Goal: Communication & Community: Answer question/provide support

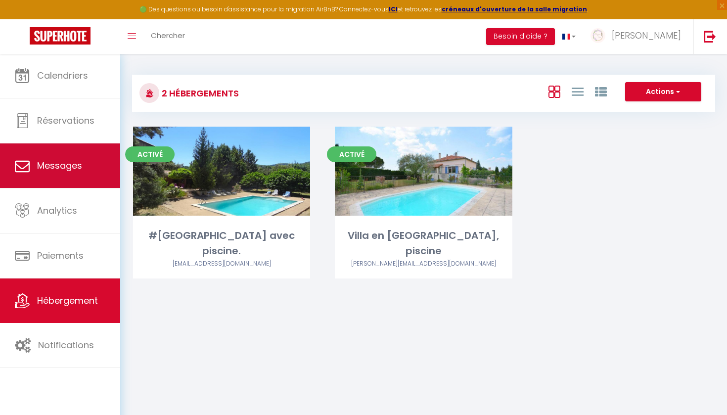
click at [81, 169] on span "Messages" at bounding box center [59, 165] width 45 height 12
select select "message"
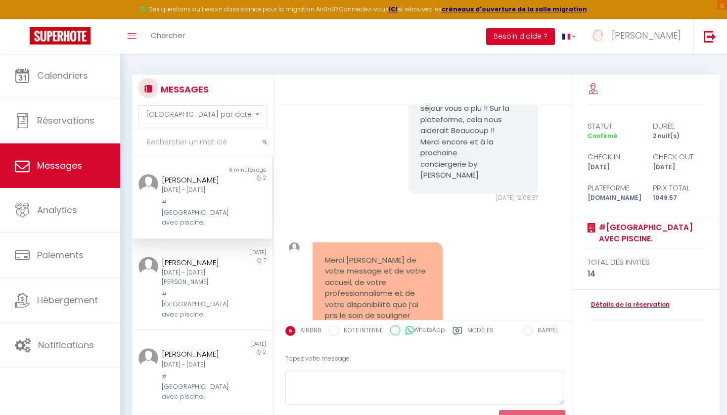
scroll to position [4856, 0]
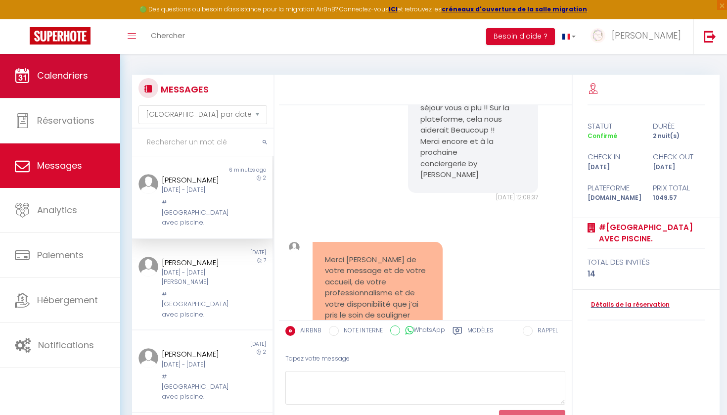
click at [88, 93] on link "Calendriers" at bounding box center [60, 75] width 120 height 45
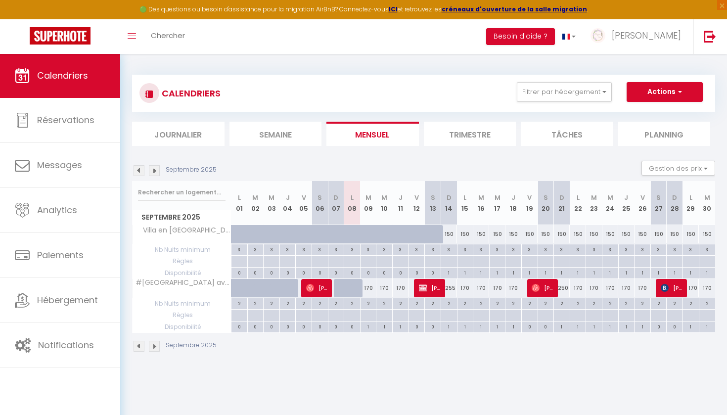
click at [316, 276] on div "0" at bounding box center [320, 273] width 16 height 11
select select
type input "[DATE]"
type input "Dim 07 Septembre 2025"
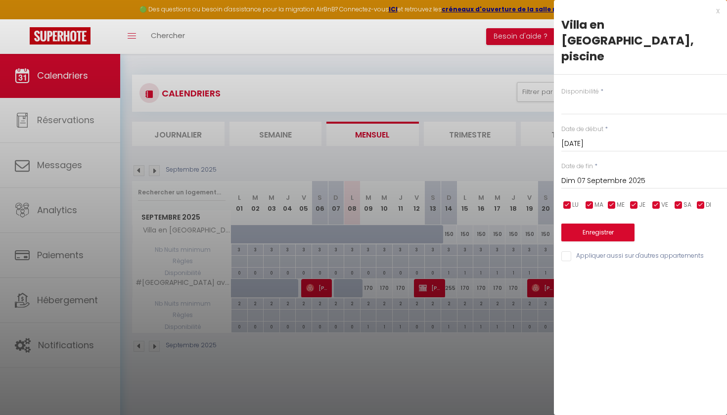
click at [433, 287] on div at bounding box center [363, 207] width 727 height 415
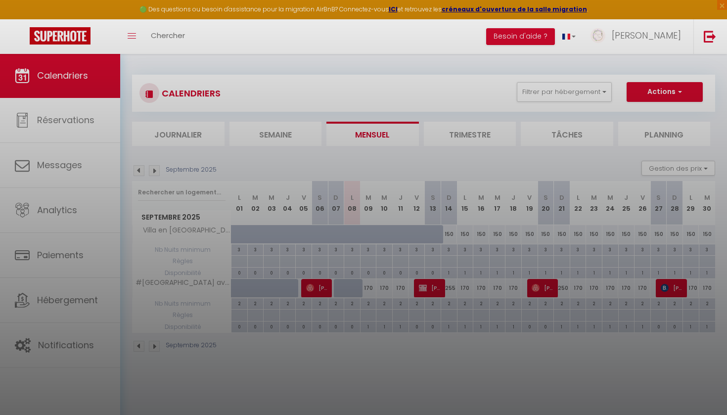
select select
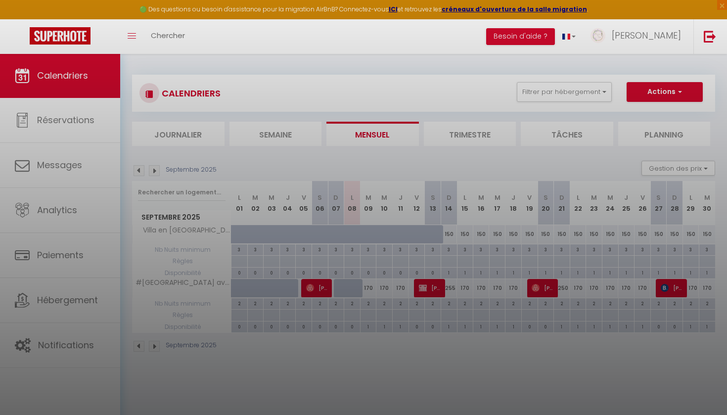
select select
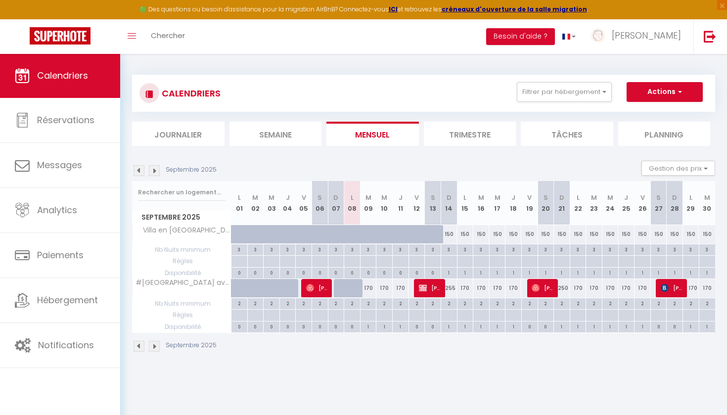
click at [429, 287] on span "[PERSON_NAME]" at bounding box center [430, 287] width 22 height 19
select select "OK"
select select "0"
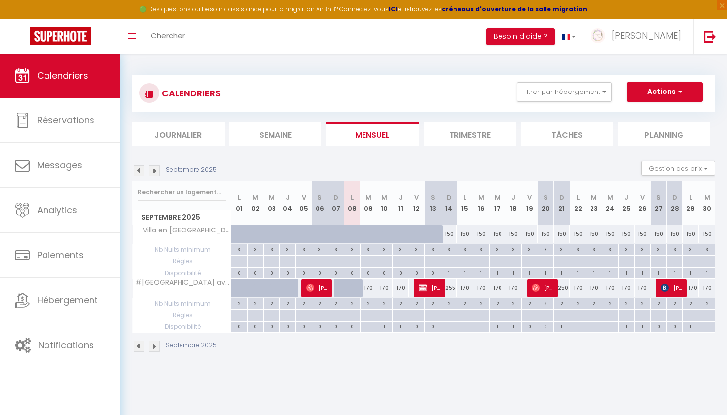
select select "1"
select select
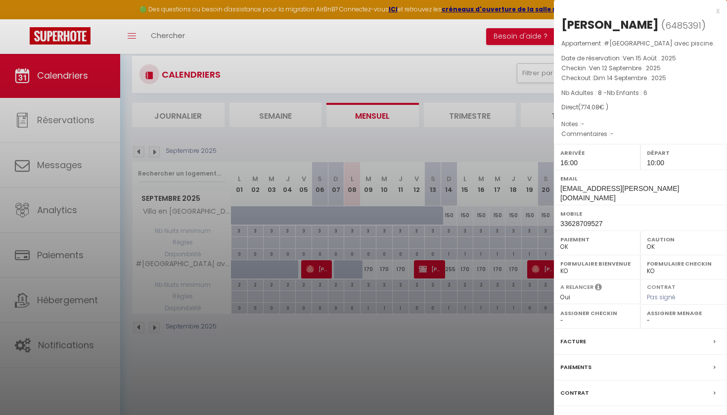
scroll to position [20, 0]
click at [593, 368] on div "Paiements" at bounding box center [640, 368] width 173 height 26
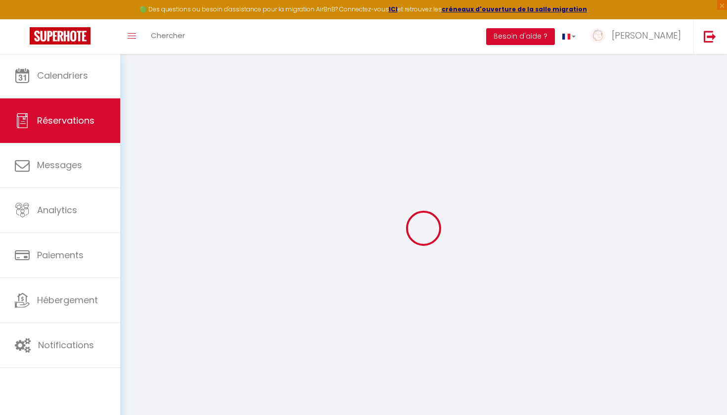
select select
checkbox input "false"
select select
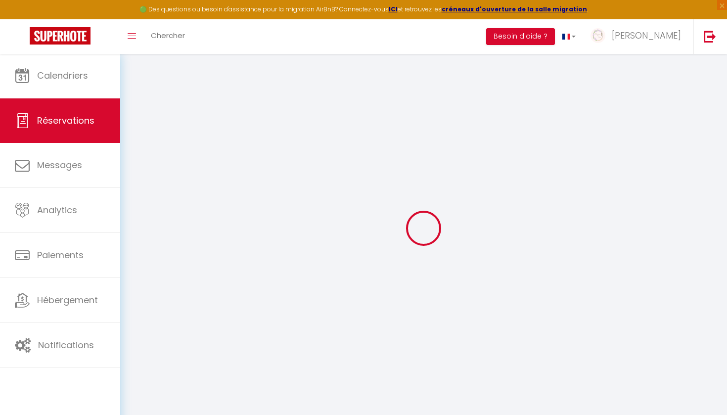
checkbox input "false"
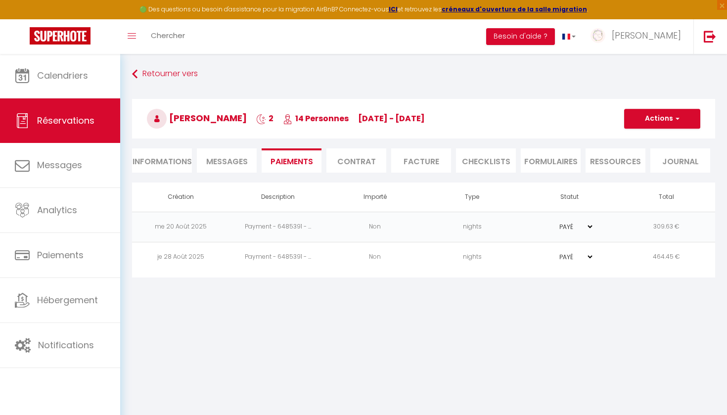
click at [168, 168] on li "Informations" at bounding box center [162, 160] width 60 height 24
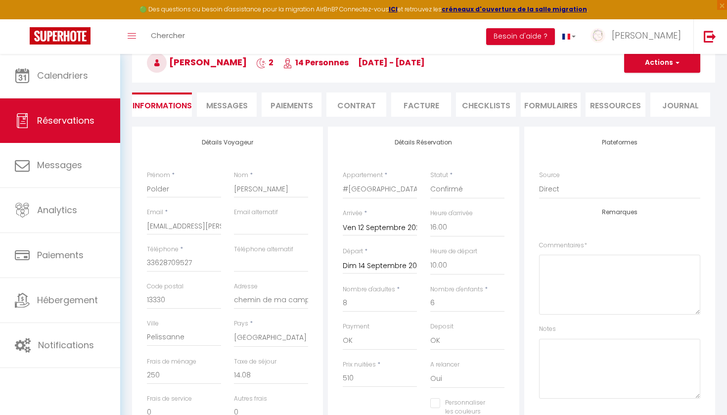
scroll to position [38, 0]
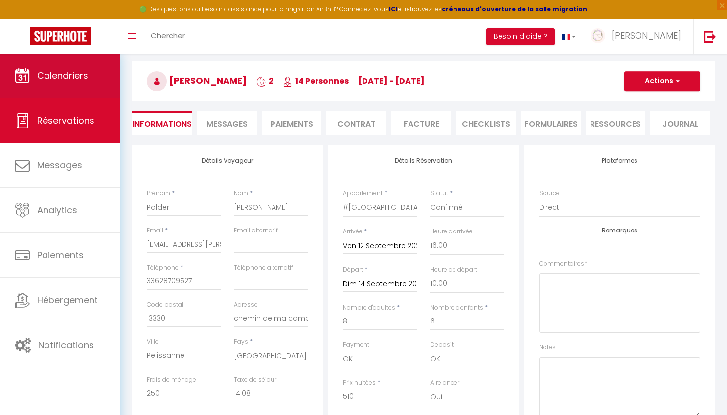
click at [94, 84] on link "Calendriers" at bounding box center [60, 75] width 120 height 45
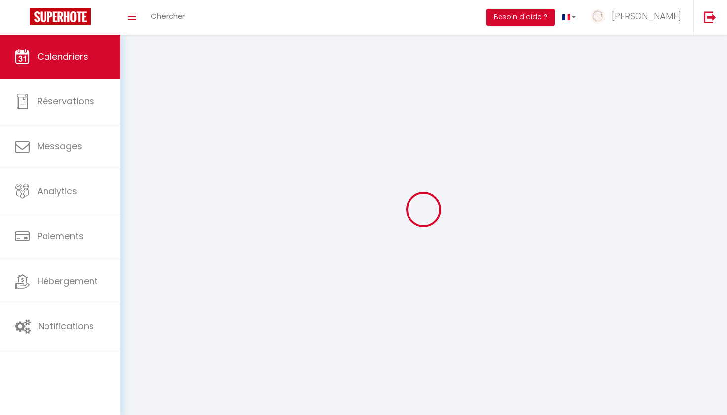
select select
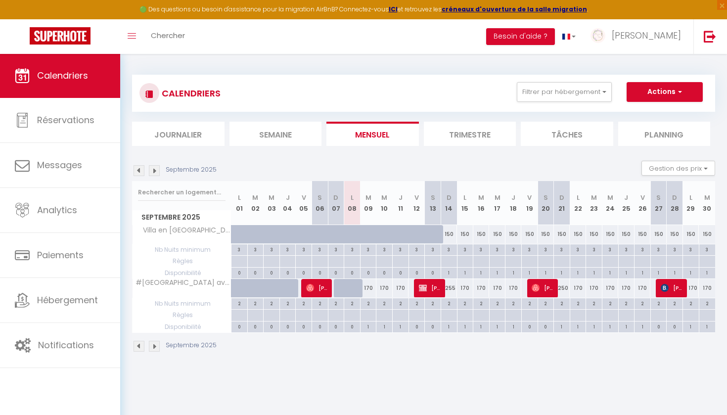
click at [316, 285] on span "[PERSON_NAME]" at bounding box center [317, 287] width 22 height 19
select select "OK"
select select "1"
select select "0"
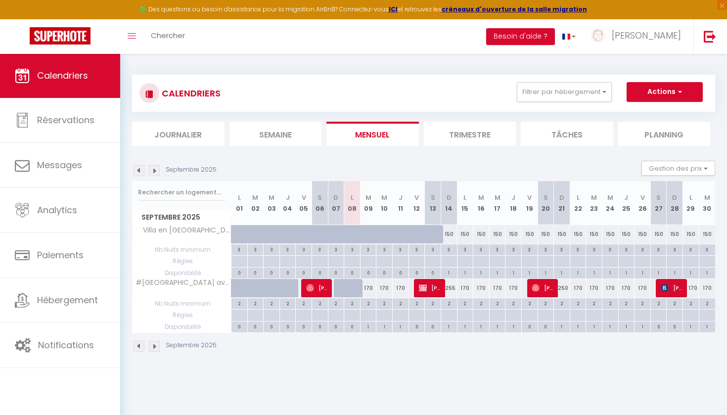
select select "1"
select select
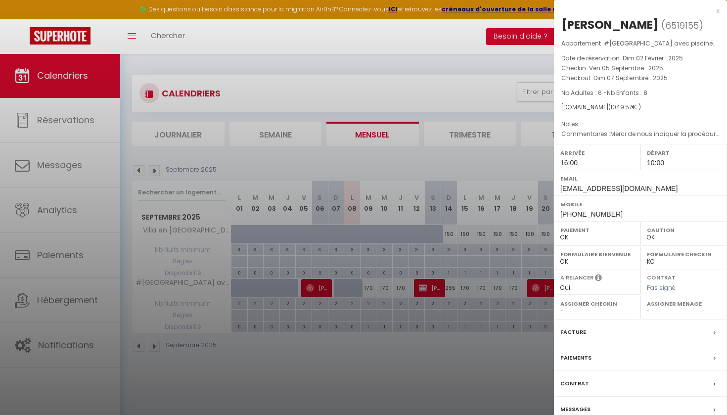
click at [567, 411] on div "Messages" at bounding box center [640, 410] width 173 height 26
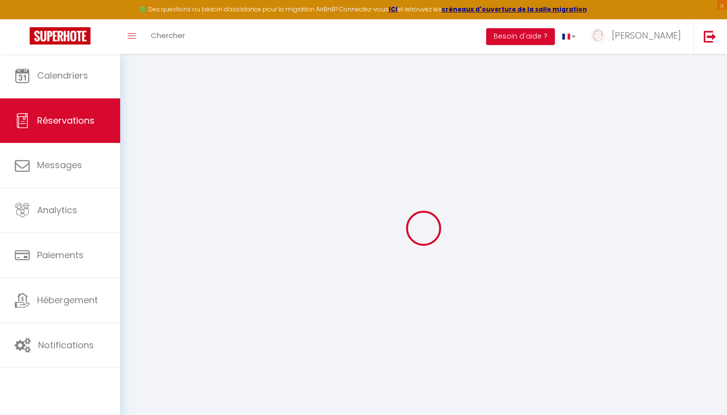
select select
checkbox input "false"
select select
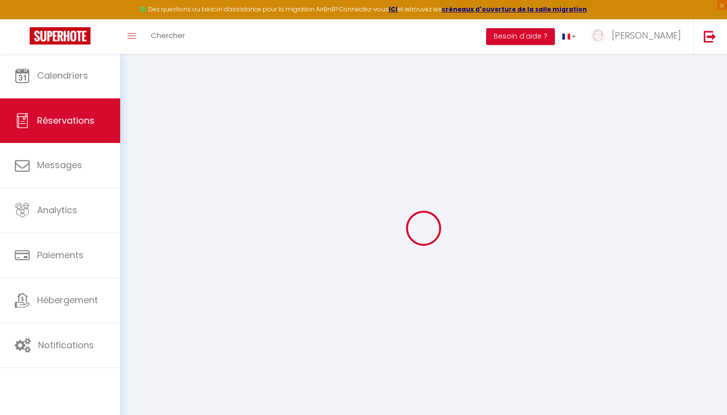
select select
checkbox input "false"
type textarea "Merci de nous indiquer la procédure de récupération des clés. Bien cordialement…"
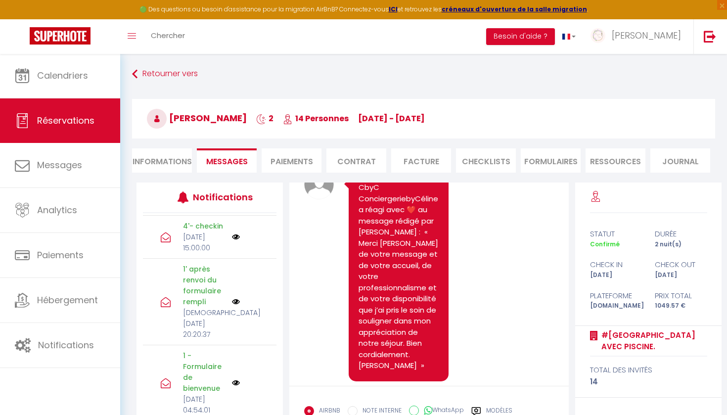
scroll to position [182, 0]
click at [171, 158] on li "Informations" at bounding box center [162, 160] width 60 height 24
select select
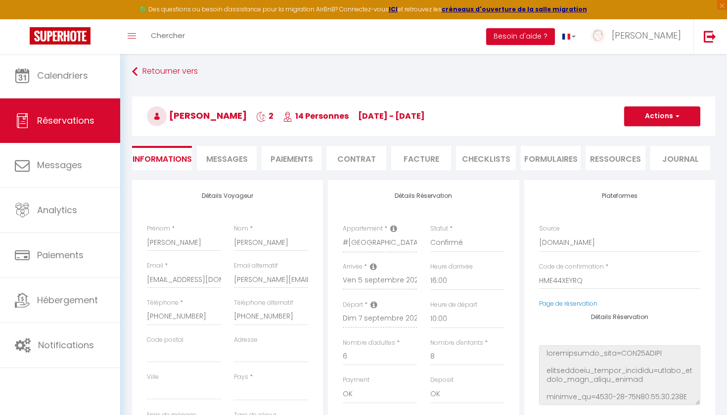
scroll to position [5, 0]
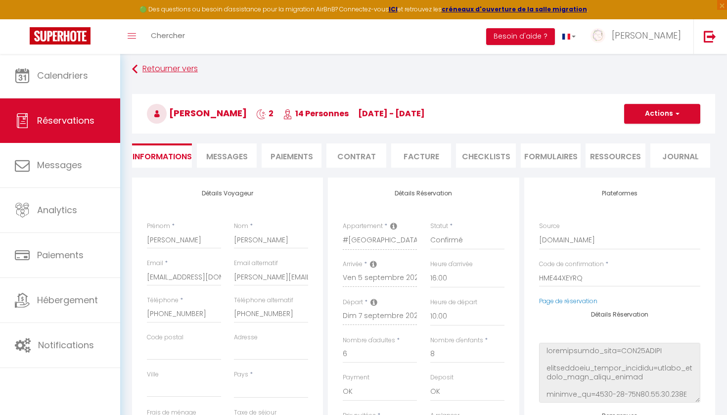
click at [179, 73] on link "Retourner vers" at bounding box center [423, 69] width 583 height 18
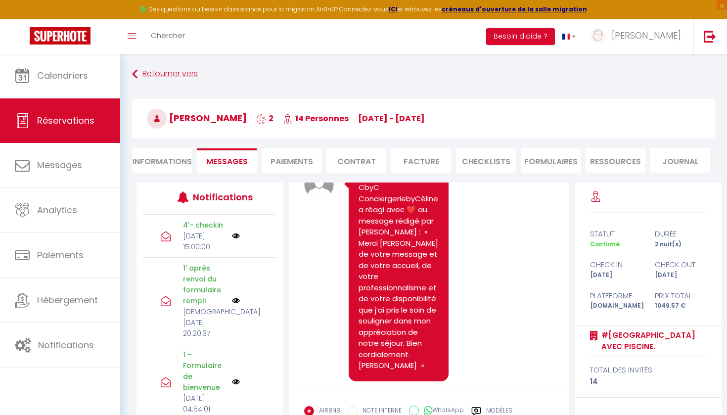
click at [180, 77] on link "Retourner vers" at bounding box center [423, 74] width 583 height 18
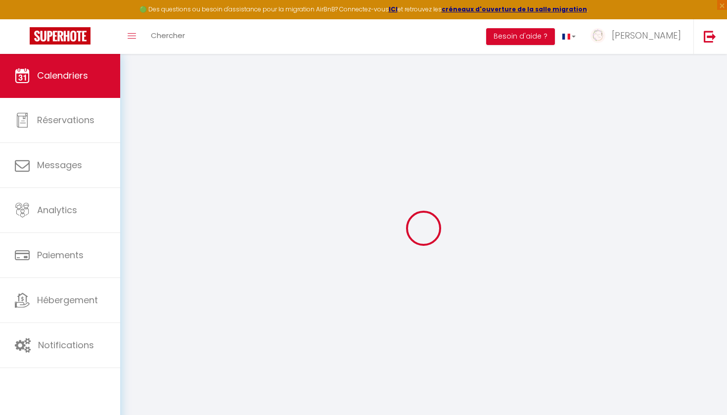
select select
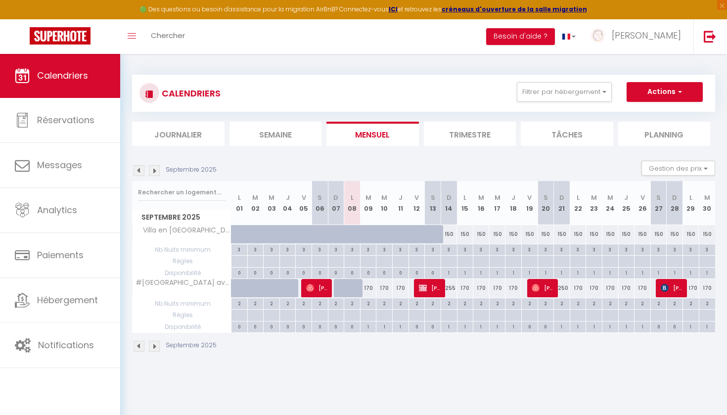
click at [424, 288] on img at bounding box center [423, 288] width 8 height 8
select select "OK"
select select "0"
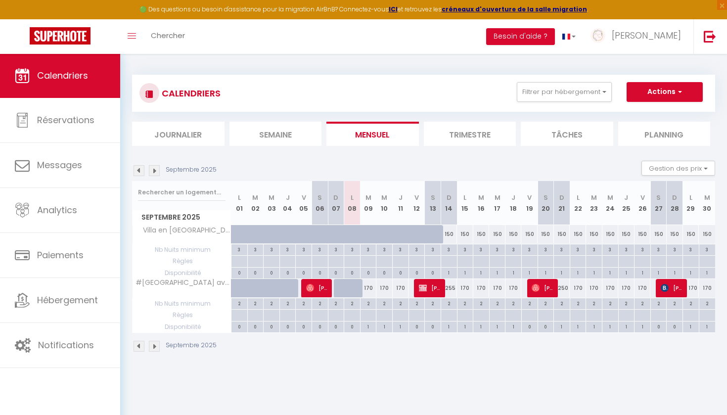
select select "1"
select select
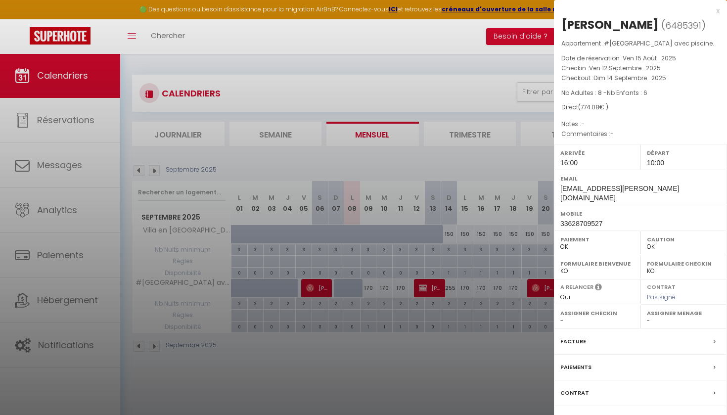
scroll to position [18, 0]
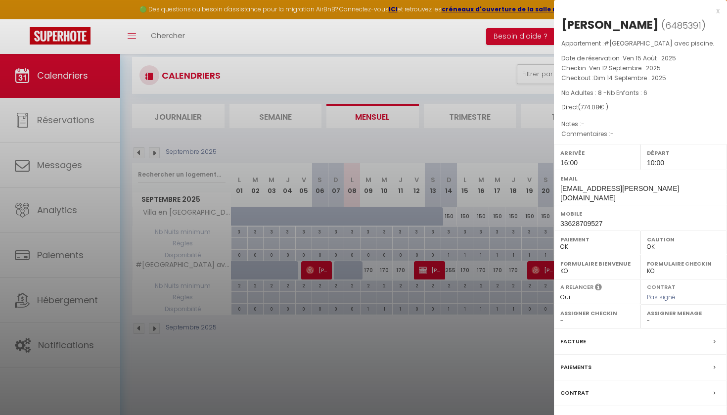
click at [610, 412] on div "Messages" at bounding box center [640, 419] width 173 height 26
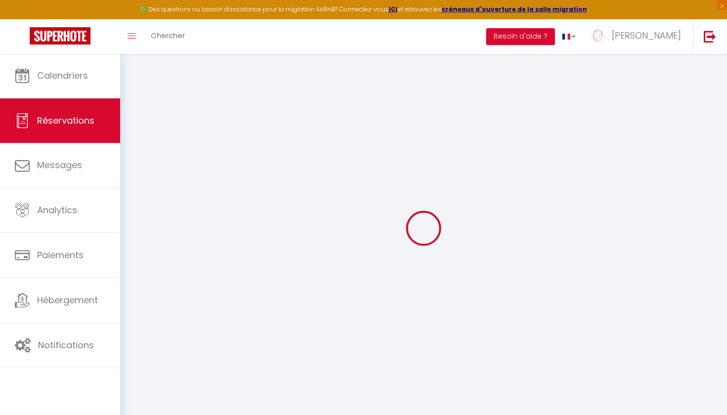
select select
checkbox input "false"
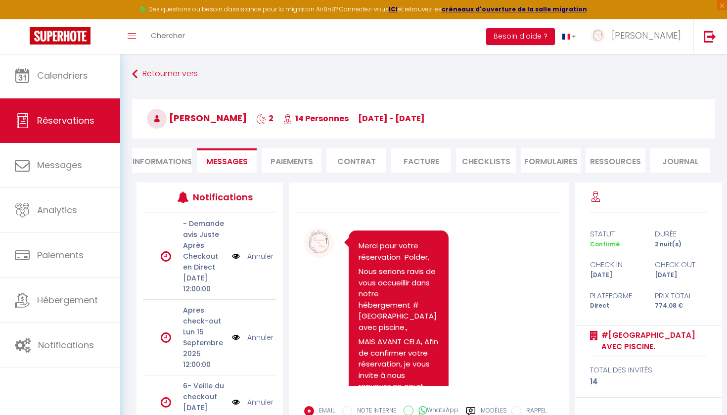
scroll to position [2954, 0]
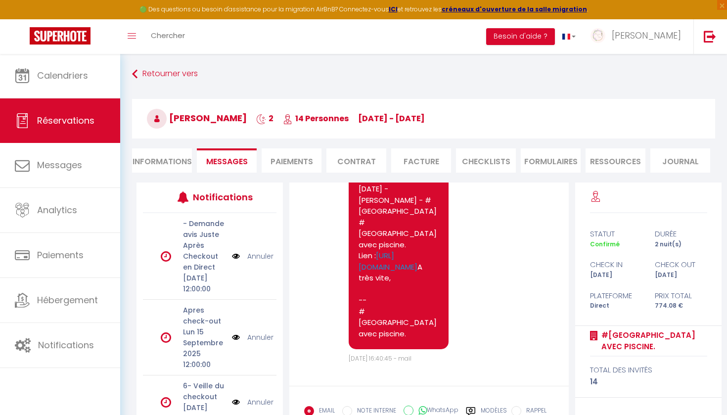
click at [146, 168] on li "Informations" at bounding box center [162, 160] width 60 height 24
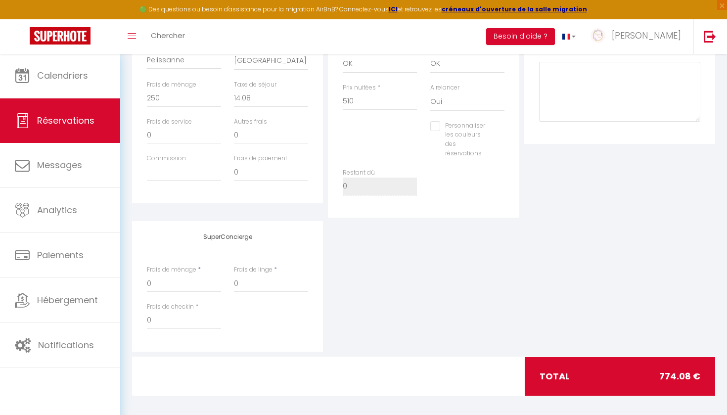
scroll to position [332, 0]
checkbox input "false"
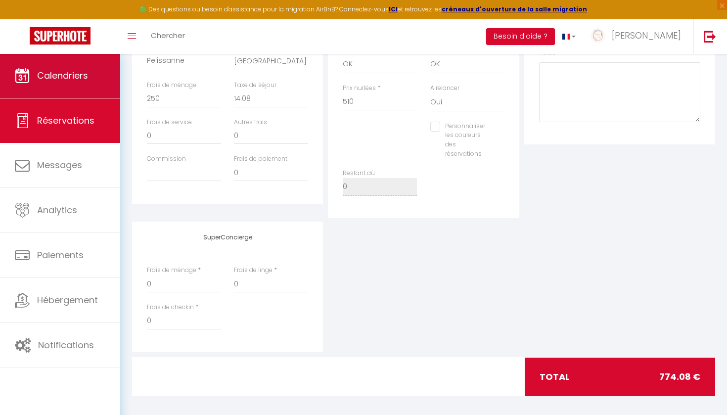
click at [46, 77] on span "Calendriers" at bounding box center [62, 75] width 51 height 12
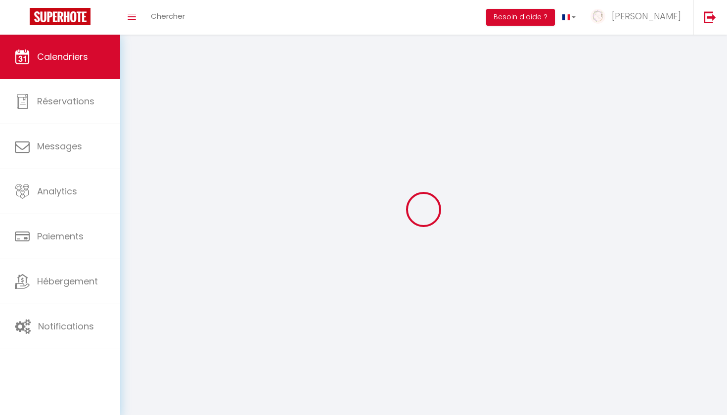
select select
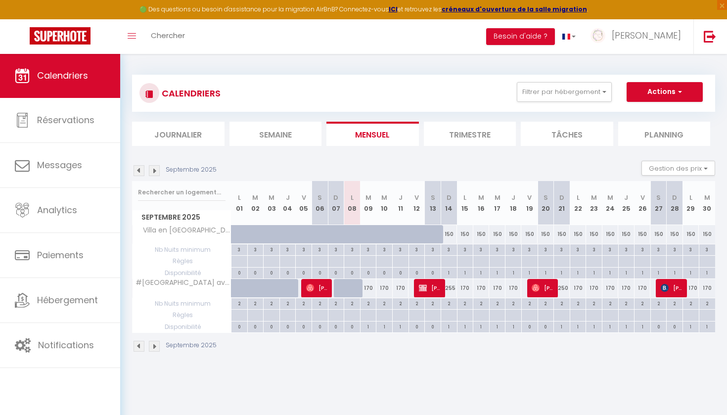
click at [675, 290] on span "[PERSON_NAME]" at bounding box center [672, 287] width 22 height 19
select select "OK"
select select "KO"
select select "0"
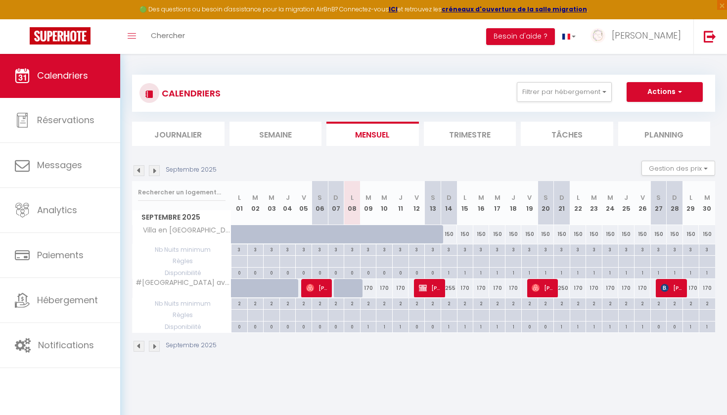
select select "1"
select select
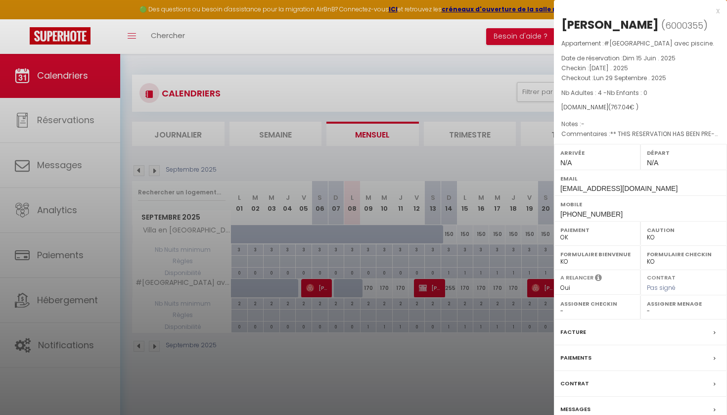
click at [592, 411] on div "Messages" at bounding box center [640, 410] width 173 height 26
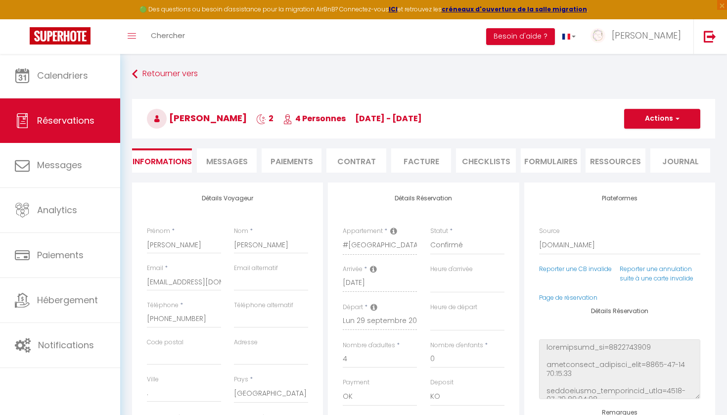
select select
checkbox input "false"
type textarea "** THIS RESERVATION HAS BEEN PRE-PAID ** BOOKING NOTE : Payment charge is EUR 1…"
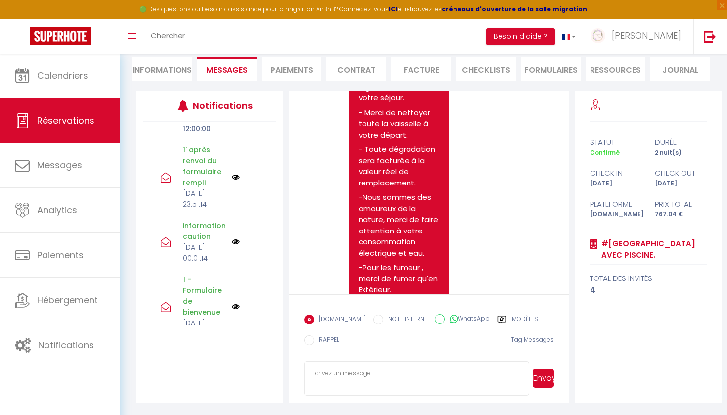
scroll to position [1848, 0]
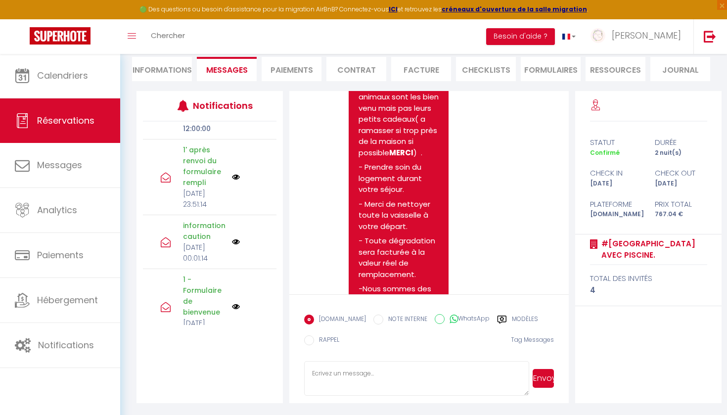
click at [154, 68] on li "Informations" at bounding box center [162, 69] width 60 height 24
select select
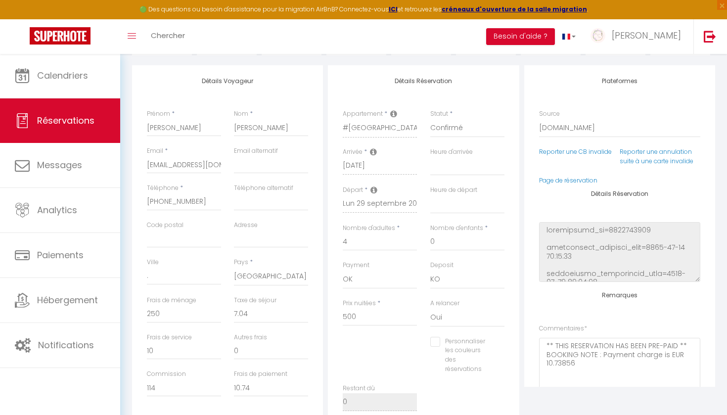
scroll to position [117, 0]
select select
checkbox input "false"
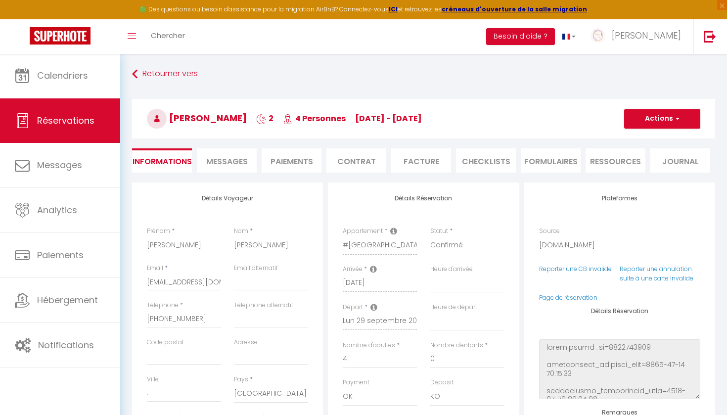
scroll to position [0, 0]
click at [224, 164] on span "Messages" at bounding box center [227, 161] width 42 height 11
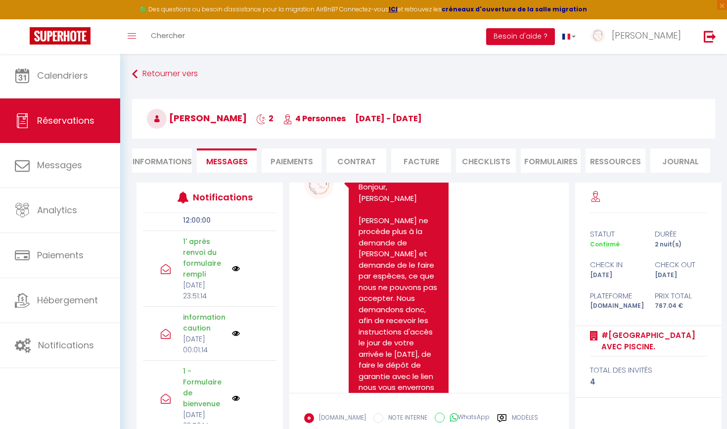
click at [462, 10] on strong "créneaux d'ouverture de la salle migration" at bounding box center [514, 9] width 145 height 8
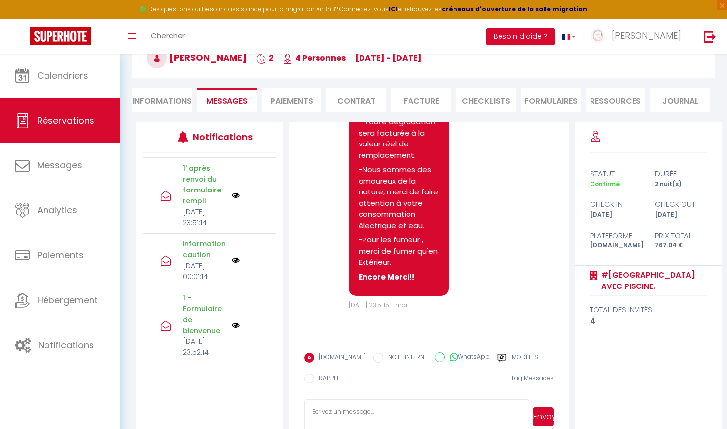
scroll to position [2064, 0]
click at [380, 411] on textarea at bounding box center [416, 416] width 225 height 35
click at [330, 420] on textarea "bonsoir [PERSON_NAME], J'espere que vous allez bien" at bounding box center [416, 416] width 225 height 35
click at [397, 417] on textarea "bonsoir [PERSON_NAME], J'espère que vous allez bien" at bounding box center [416, 416] width 225 height 35
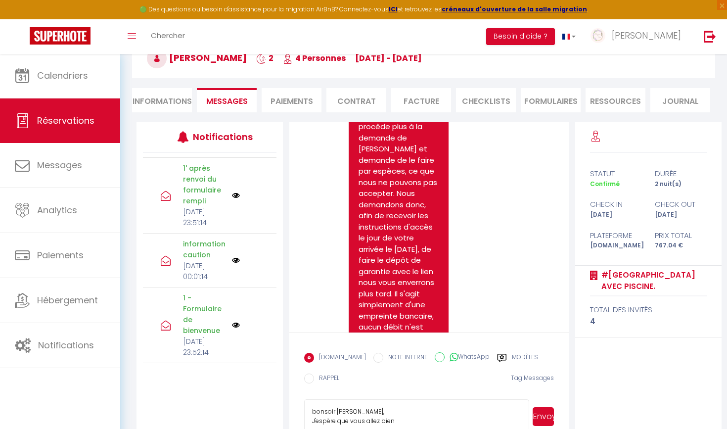
scroll to position [561, 0]
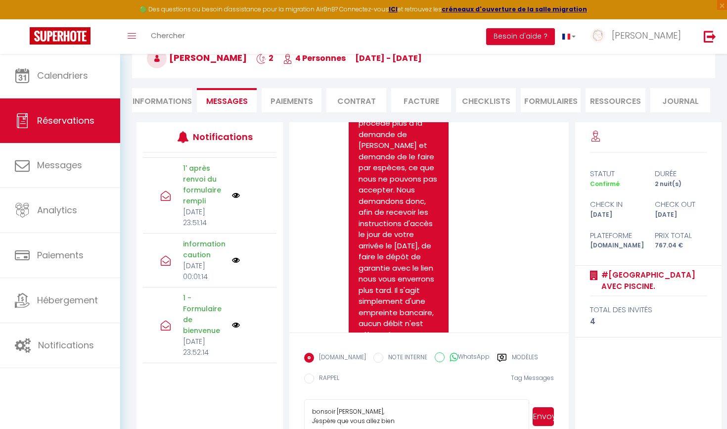
click at [363, 413] on textarea "bonsoir [PERSON_NAME], J'espère que vous allez bien" at bounding box center [416, 416] width 225 height 35
click at [393, 421] on textarea "bonsoir [PERSON_NAME], Je suis [PERSON_NAME] la conciergerie de la Villa Théo. …" at bounding box center [416, 416] width 225 height 35
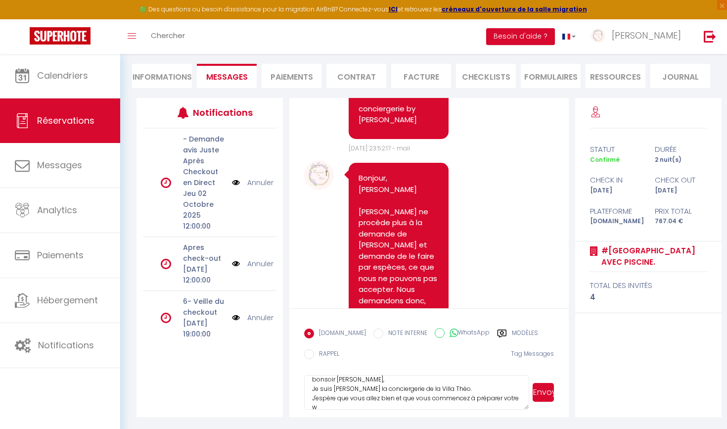
scroll to position [9, 0]
click at [351, 388] on textarea "bonsoir [PERSON_NAME], Je suis [PERSON_NAME] la conciergerie de la Villa Théo. …" at bounding box center [416, 392] width 225 height 35
click at [350, 397] on textarea "bonsoir [PERSON_NAME], Je suis [PERSON_NAME], la conciergerie de la Villa Théo.…" at bounding box center [416, 392] width 225 height 35
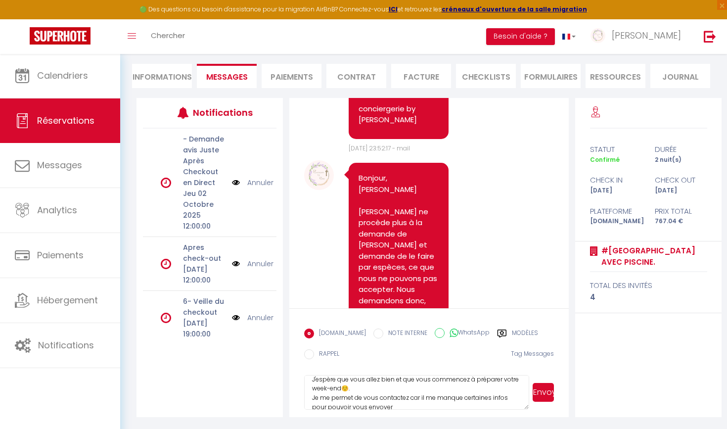
click at [378, 408] on textarea "bonsoir [PERSON_NAME], Je suis [PERSON_NAME], la conciergerie de la Villa Théo.…" at bounding box center [416, 392] width 225 height 35
click at [391, 408] on textarea "bonsoir [PERSON_NAME], Je suis [PERSON_NAME], la conciergerie de la Villa Théo.…" at bounding box center [416, 392] width 225 height 35
click at [341, 382] on textarea "bonsoir [PERSON_NAME], Je suis [PERSON_NAME], la conciergerie de la Villa Théo.…" at bounding box center [416, 392] width 225 height 35
click at [359, 382] on textarea "bonsoir [PERSON_NAME], Je suis [PERSON_NAME], la conciergerie de la Villa Théo.…" at bounding box center [416, 392] width 225 height 35
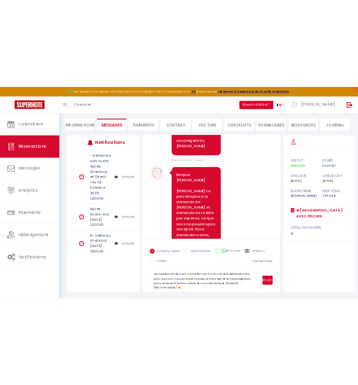
scroll to position [42, 0]
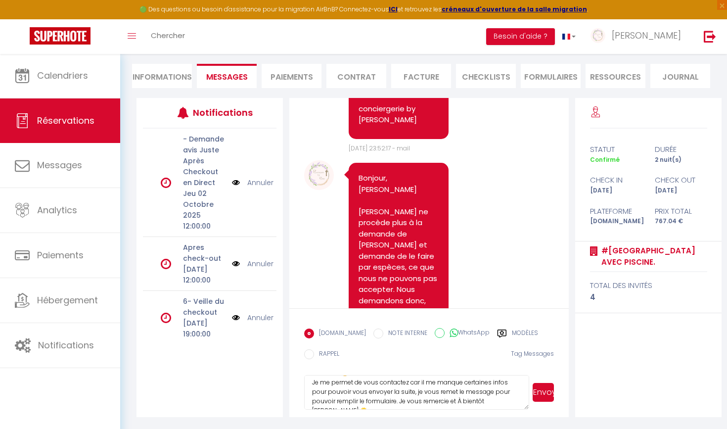
click at [354, 382] on textarea "bonsoir [PERSON_NAME], Je suis [PERSON_NAME], la conciergerie de la Villa Théo.…" at bounding box center [416, 392] width 225 height 35
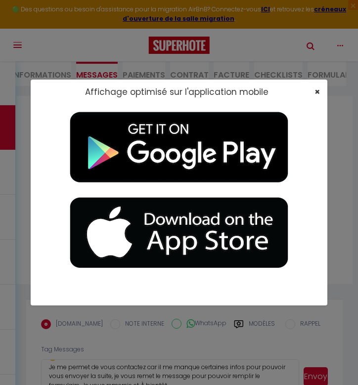
click at [317, 90] on span "×" at bounding box center [316, 92] width 5 height 12
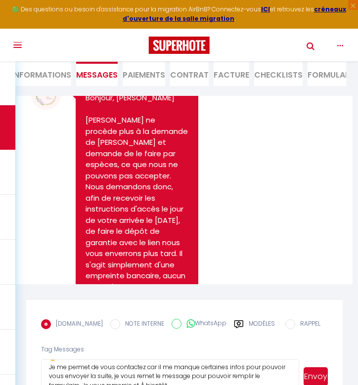
click at [89, 365] on textarea "bonsoir [PERSON_NAME], Je suis [PERSON_NAME], la conciergerie de la Villa Théo.…" at bounding box center [170, 376] width 258 height 35
click at [90, 365] on textarea "bonsoir [PERSON_NAME], Je suis [PERSON_NAME], la conciergerie de la Villa Théo.…" at bounding box center [170, 376] width 258 height 35
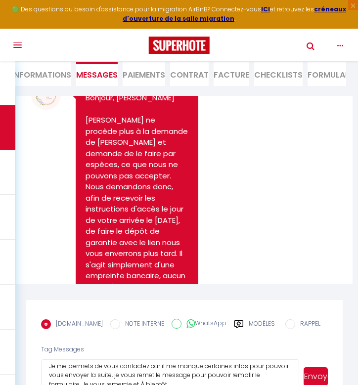
scroll to position [41, 0]
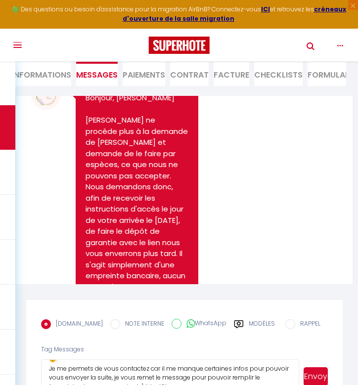
click at [149, 366] on textarea "bonsoir [PERSON_NAME], Je suis [PERSON_NAME], la conciergerie de la Villa Théo.…" at bounding box center [170, 376] width 258 height 35
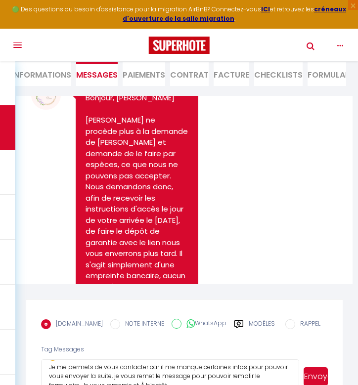
click at [154, 375] on textarea "bonsoir [PERSON_NAME], Je suis [PERSON_NAME], la conciergerie de la Villa Théo.…" at bounding box center [170, 376] width 258 height 35
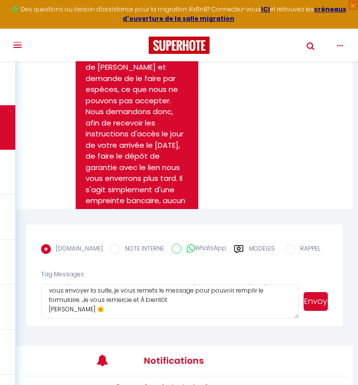
scroll to position [169, 0]
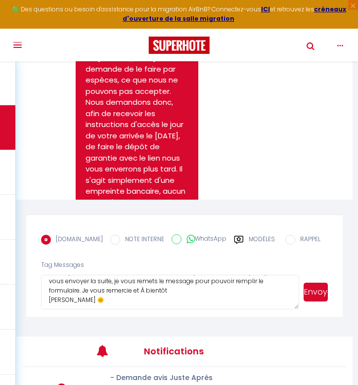
type textarea "bonsoir [PERSON_NAME], Je suis [PERSON_NAME], la conciergerie de la Villa Théo.…"
click at [320, 296] on button "Envoyer" at bounding box center [316, 292] width 24 height 19
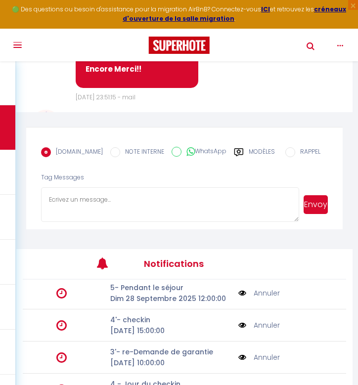
scroll to position [130, 0]
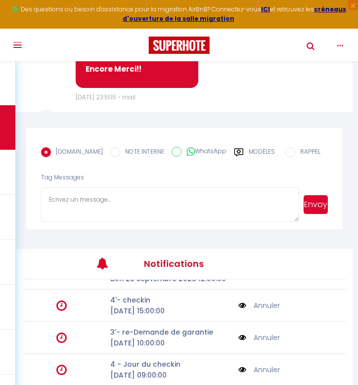
click at [252, 152] on label "Modèles" at bounding box center [262, 155] width 26 height 17
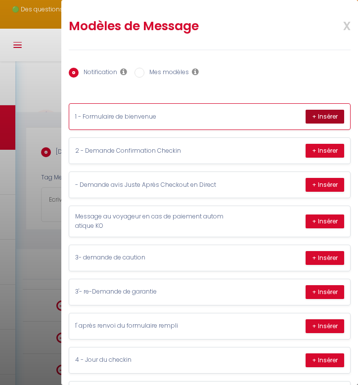
click at [315, 114] on button "+ Insérer" at bounding box center [325, 117] width 39 height 14
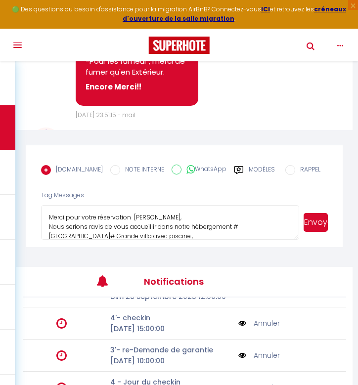
scroll to position [238, 0]
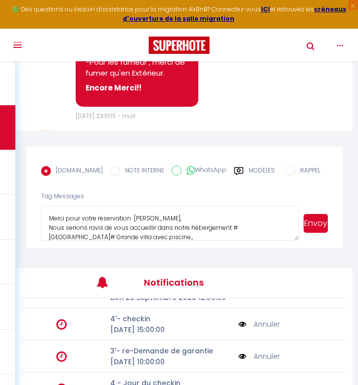
drag, startPoint x: 155, startPoint y: 218, endPoint x: 47, endPoint y: 218, distance: 107.8
click at [47, 218] on textarea "Merci pour votre réservation [PERSON_NAME], Nous serions ravis de vous accueill…" at bounding box center [170, 223] width 258 height 35
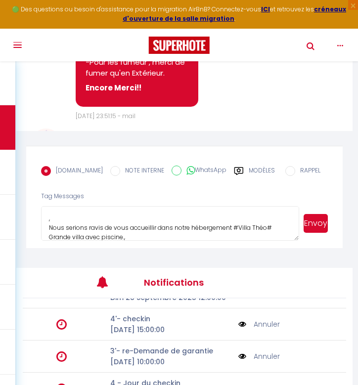
click at [49, 226] on textarea ", Nous serions ravis de vous accueillir dans notre hébergement #Villa Théo# Gra…" at bounding box center [170, 223] width 258 height 35
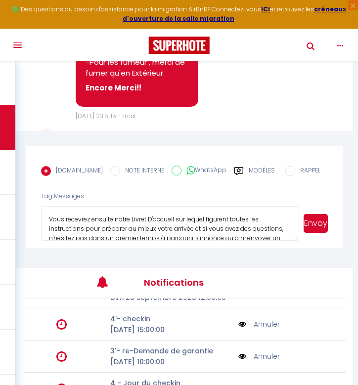
scroll to position [47, 0]
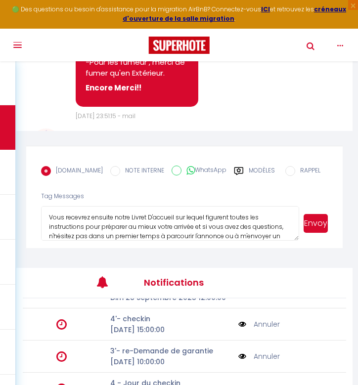
type textarea "Nous serions ravis de vous accueillir dans notre hébergement #[GEOGRAPHIC_DATA]…"
click at [315, 219] on button "Envoyer" at bounding box center [316, 223] width 24 height 19
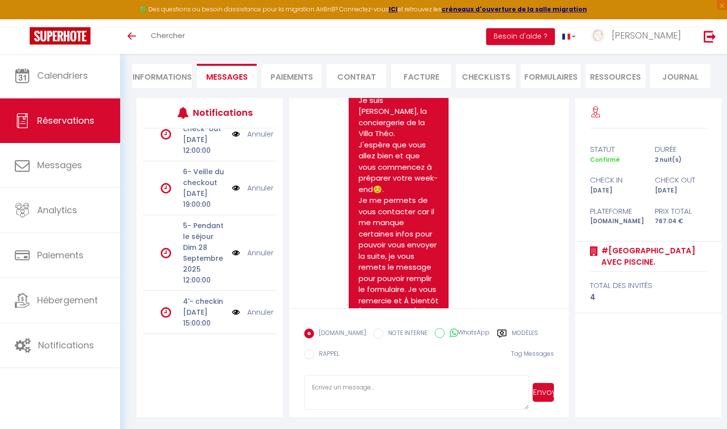
scroll to position [2221, 0]
